Goal: Find specific page/section

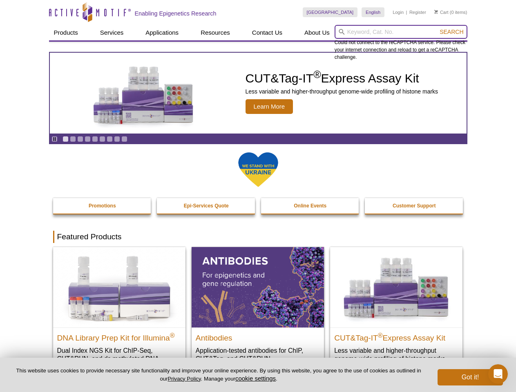
click at [401, 32] on input "search" at bounding box center [400, 32] width 133 height 14
click at [451, 32] on span "Search" at bounding box center [451, 32] width 24 height 7
click at [54, 139] on icon "Pause" at bounding box center [54, 138] width 5 height 5
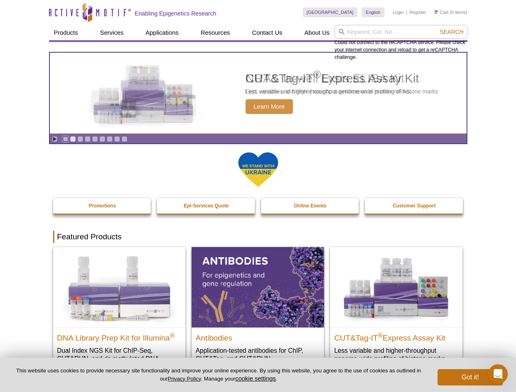
click at [65, 139] on link "Go to slide 1" at bounding box center [65, 139] width 6 height 6
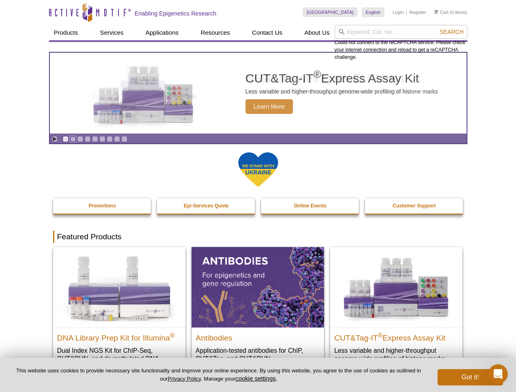
click at [73, 139] on link "Go to slide 2" at bounding box center [73, 139] width 6 height 6
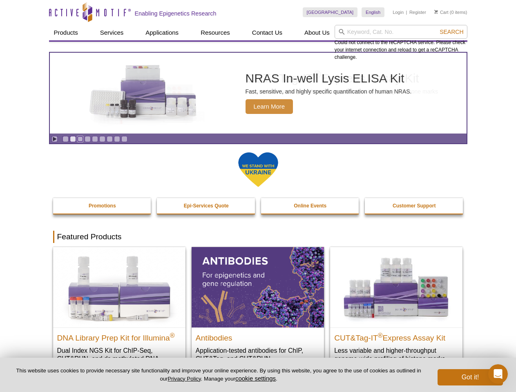
click at [80, 139] on link "Go to slide 3" at bounding box center [80, 139] width 6 height 6
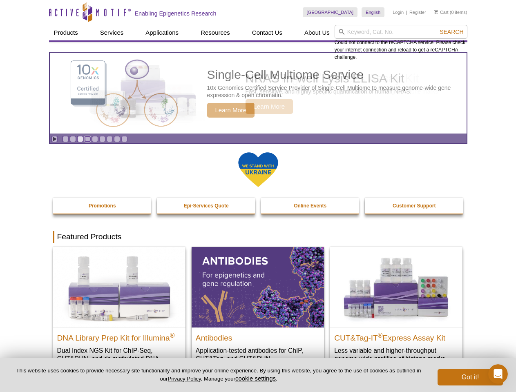
click at [87, 139] on link "Go to slide 4" at bounding box center [88, 139] width 6 height 6
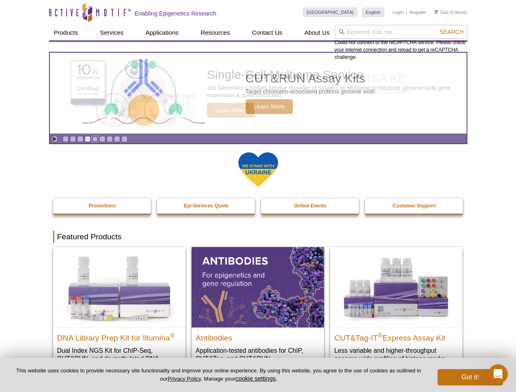
click at [95, 139] on link "Go to slide 5" at bounding box center [95, 139] width 6 height 6
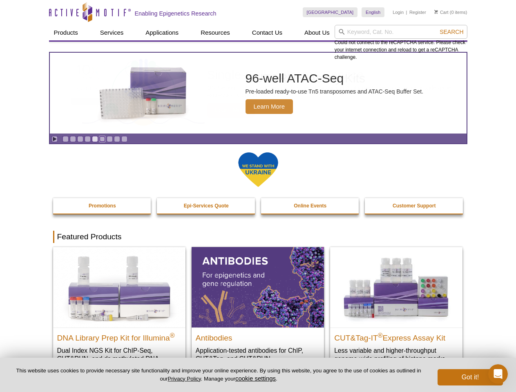
click at [102, 139] on link "Go to slide 6" at bounding box center [102, 139] width 6 height 6
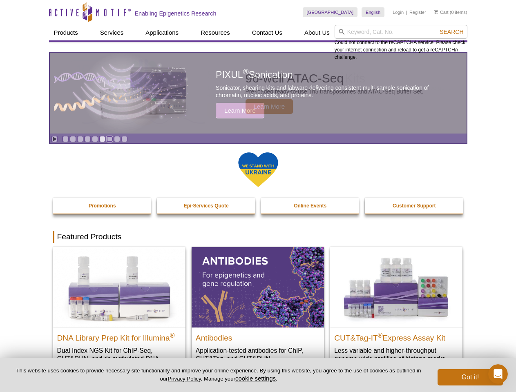
click at [109, 139] on link "Go to slide 7" at bounding box center [110, 139] width 6 height 6
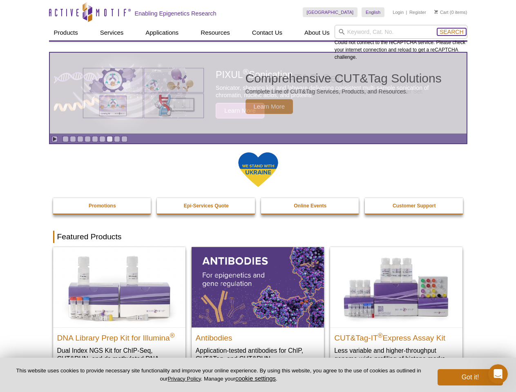
click at [451, 32] on span "Search" at bounding box center [451, 32] width 24 height 7
